Goal: Task Accomplishment & Management: Manage account settings

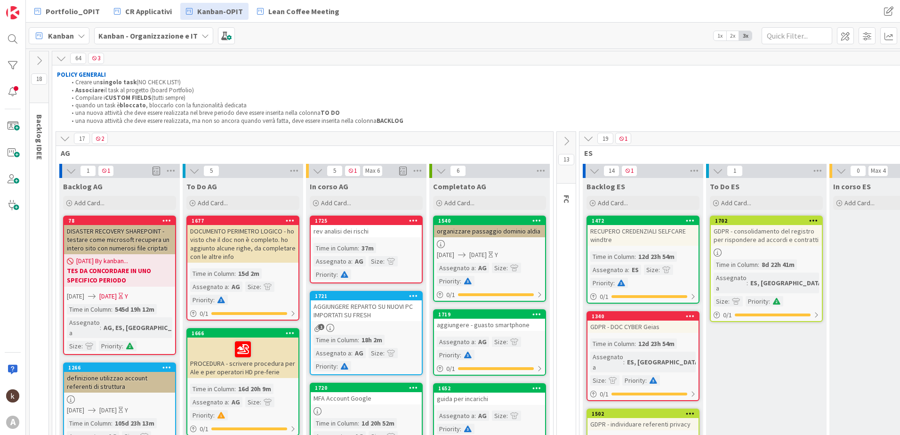
click at [69, 133] on icon at bounding box center [65, 138] width 10 height 10
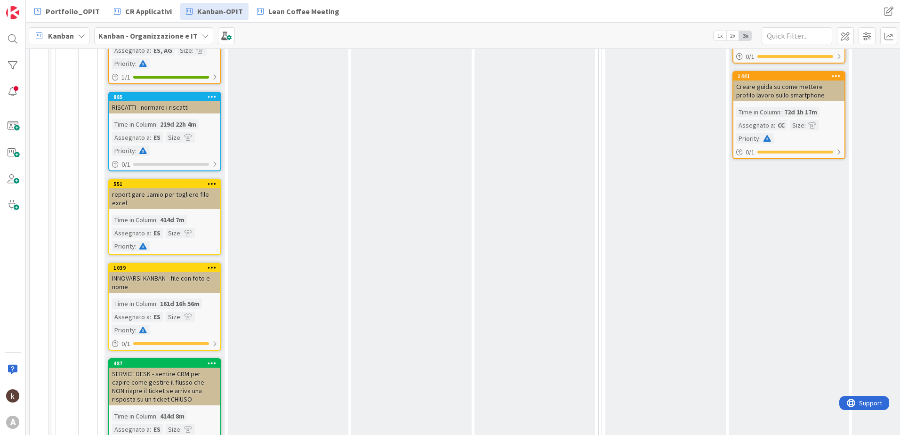
scroll to position [792, 0]
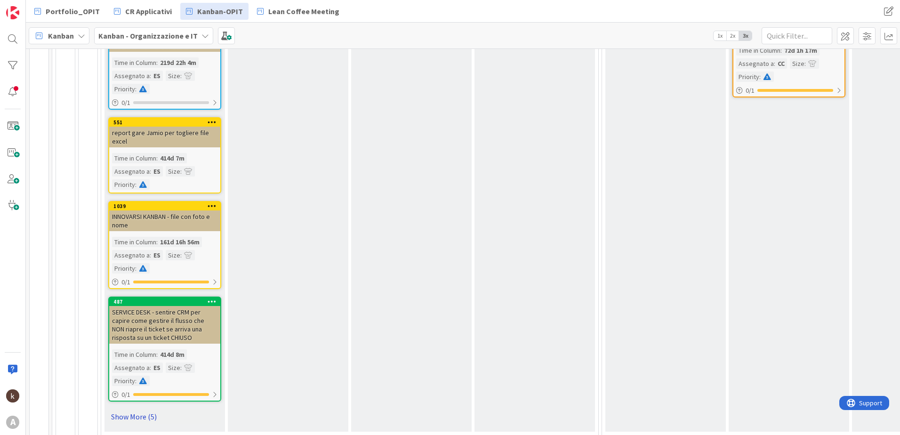
click at [140, 409] on link "Show More (5)" at bounding box center [164, 416] width 113 height 15
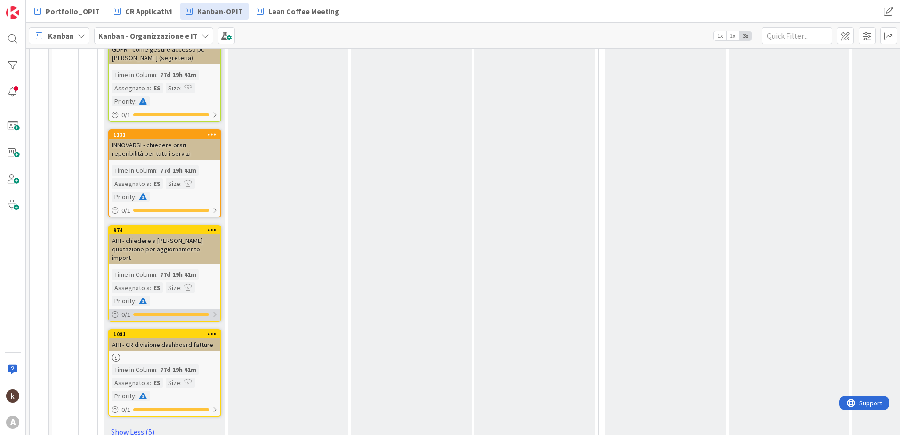
scroll to position [1282, 0]
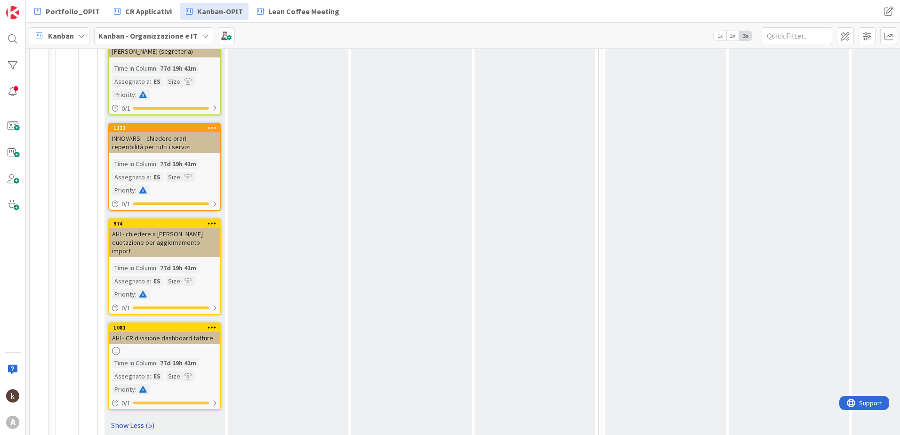
click at [148, 418] on link "Show Less (5)" at bounding box center [164, 425] width 113 height 15
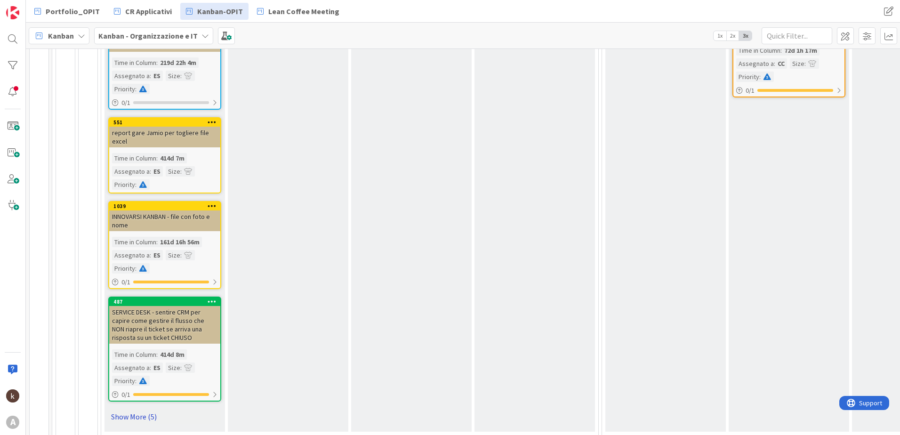
click at [148, 409] on link "Show More (5)" at bounding box center [164, 416] width 113 height 15
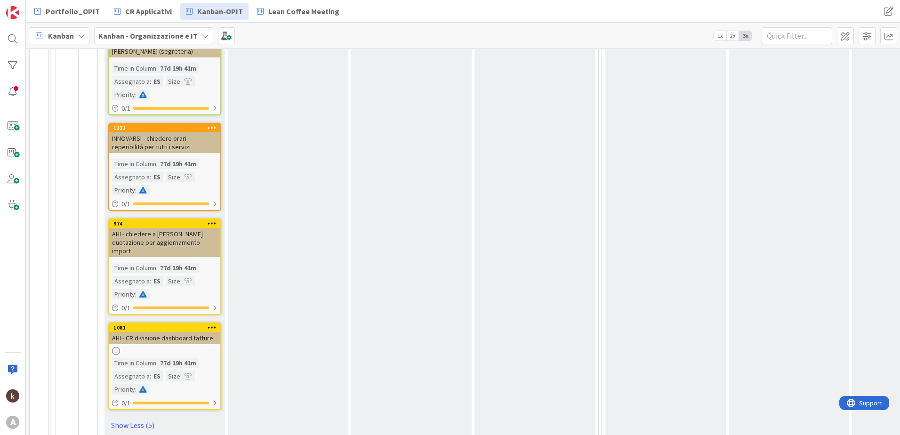
click at [212, 324] on icon at bounding box center [212, 327] width 9 height 7
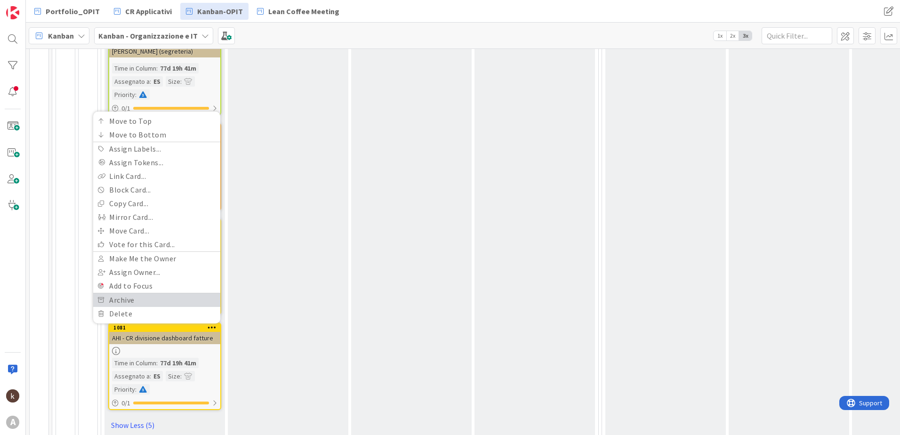
click at [175, 293] on link "Archive" at bounding box center [156, 300] width 127 height 14
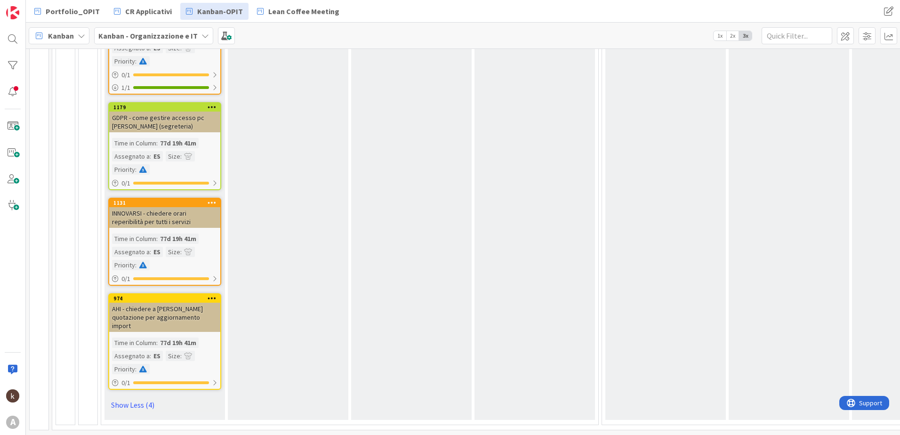
scroll to position [1187, 0]
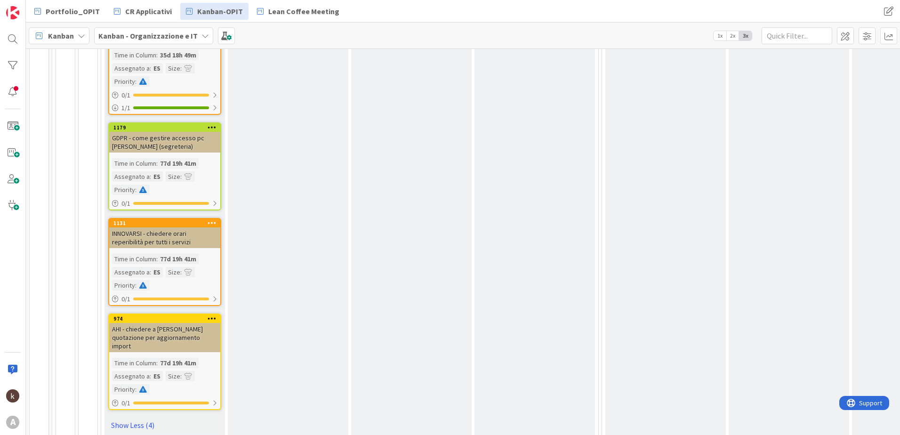
click at [213, 315] on icon at bounding box center [212, 318] width 9 height 7
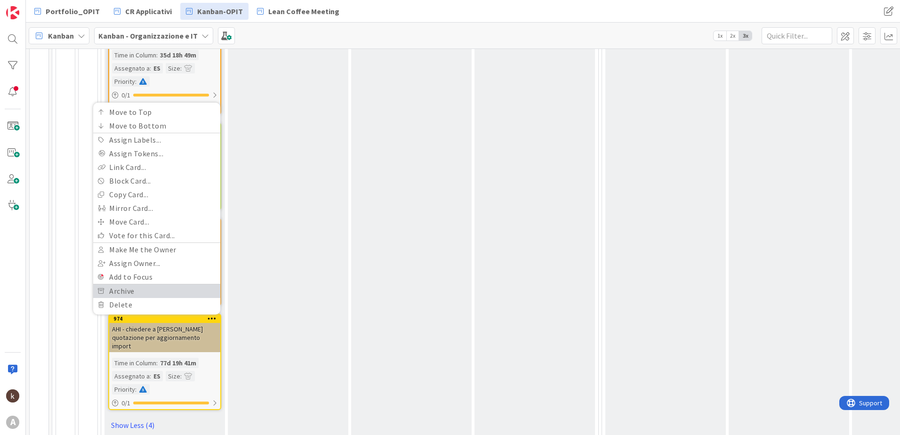
click at [151, 284] on link "Archive" at bounding box center [156, 291] width 127 height 14
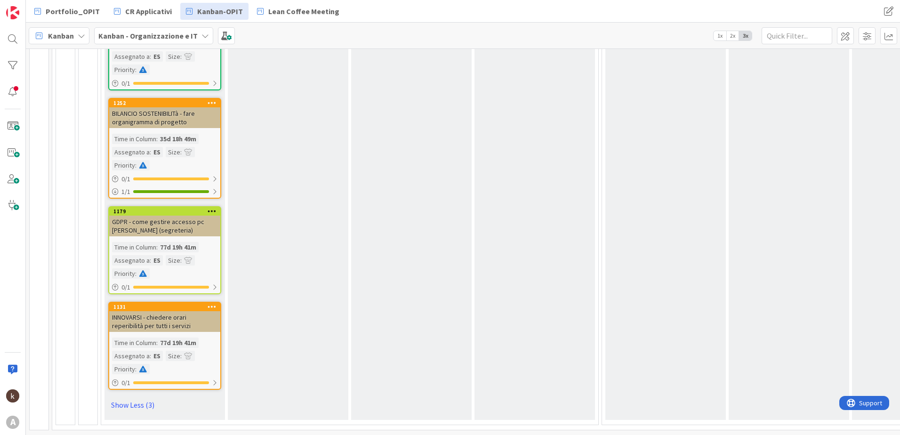
scroll to position [1092, 0]
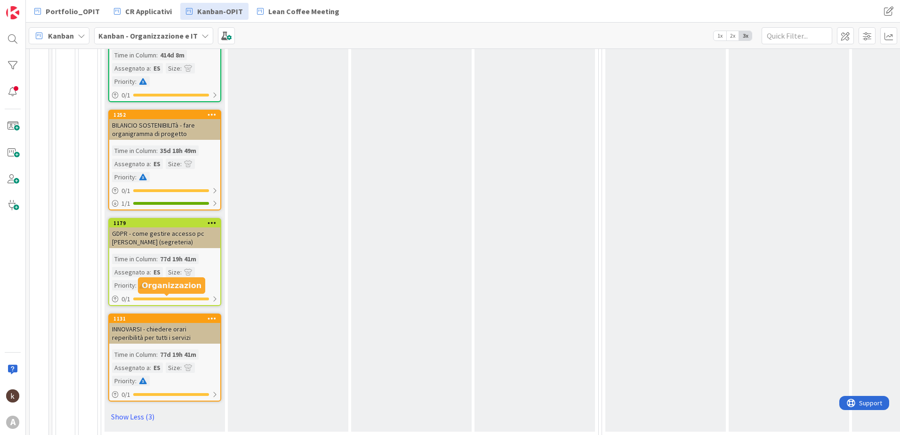
click at [208, 315] on icon at bounding box center [212, 318] width 9 height 7
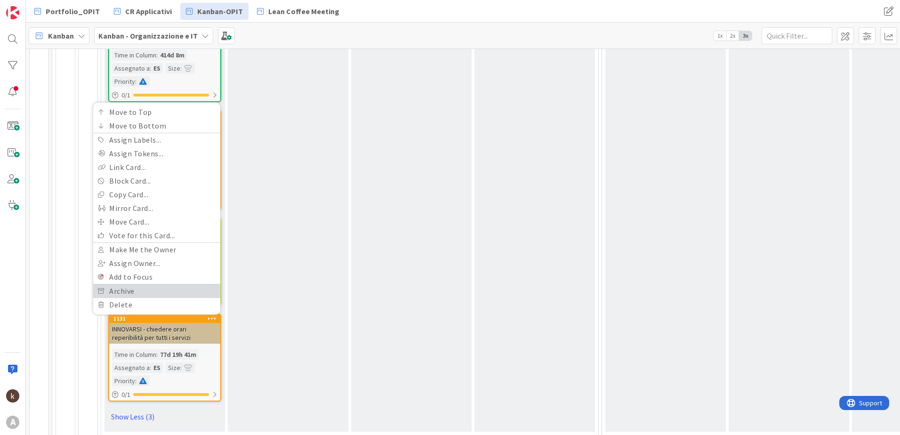
click at [146, 284] on link "Archive" at bounding box center [156, 291] width 127 height 14
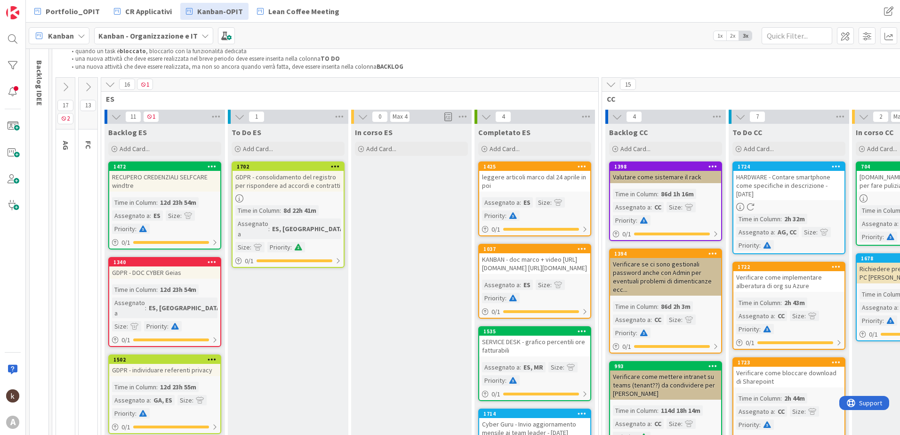
scroll to position [0, 0]
